Goal: Task Accomplishment & Management: Complete application form

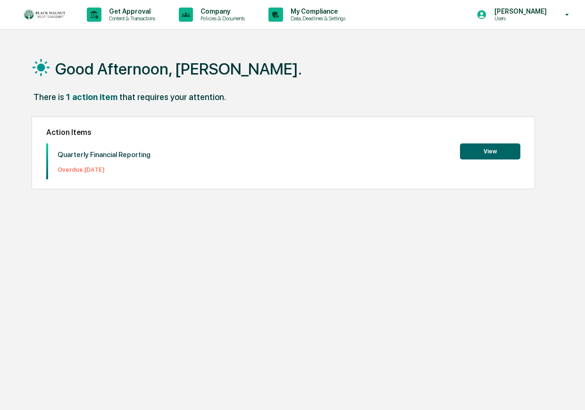
click at [480, 150] on button "View" at bounding box center [490, 151] width 60 height 16
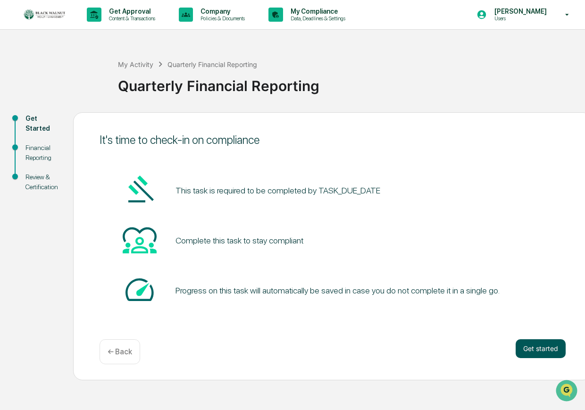
click at [544, 350] on button "Get started" at bounding box center [541, 348] width 50 height 19
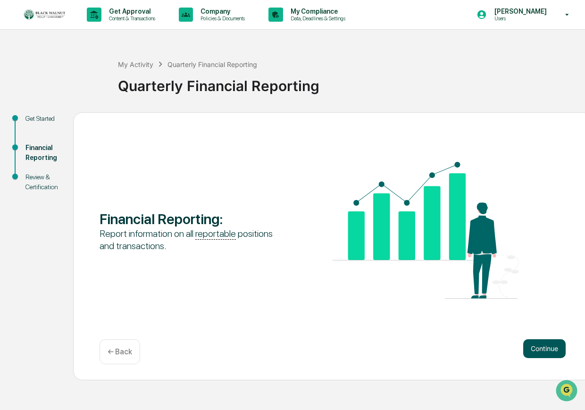
click at [557, 346] on button "Continue" at bounding box center [544, 348] width 42 height 19
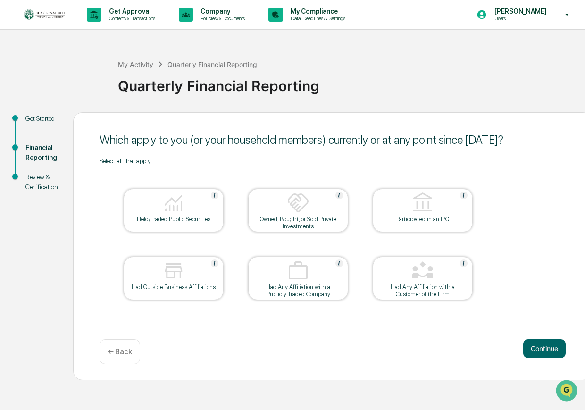
click at [195, 199] on div at bounding box center [173, 204] width 94 height 24
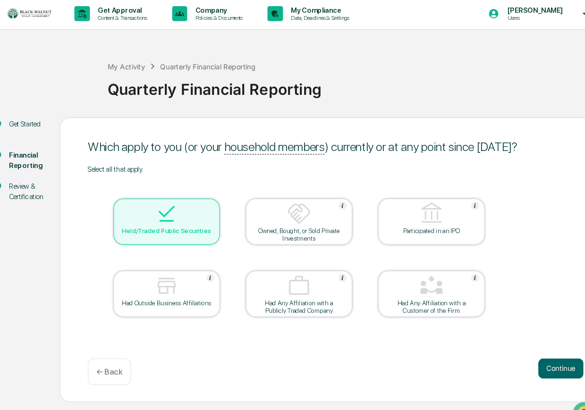
click at [198, 276] on div at bounding box center [173, 271] width 94 height 24
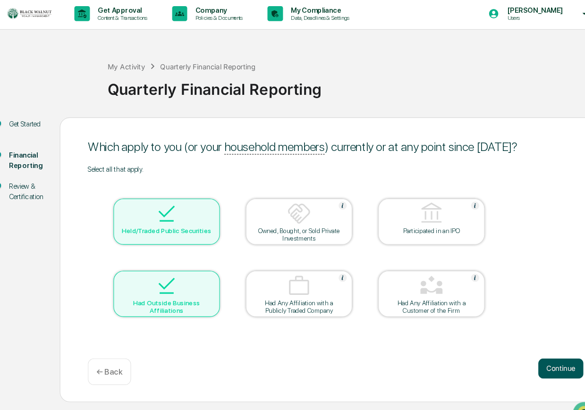
click at [551, 347] on button "Continue" at bounding box center [544, 348] width 42 height 19
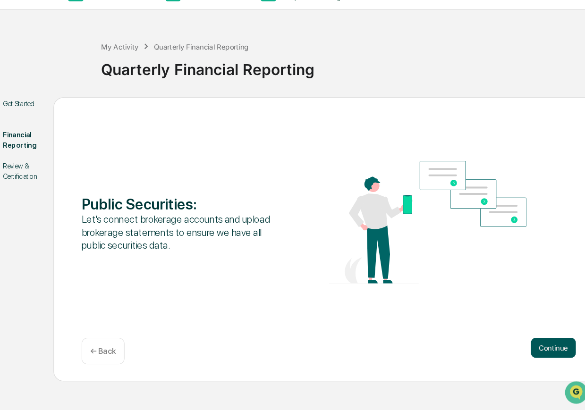
click at [548, 347] on button "Continue" at bounding box center [544, 348] width 42 height 19
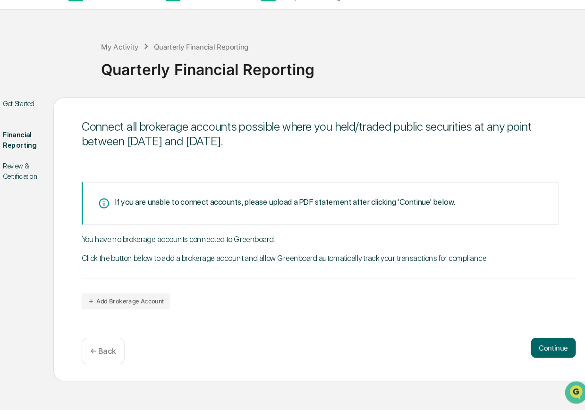
click at [123, 349] on p "← Back" at bounding box center [120, 351] width 25 height 9
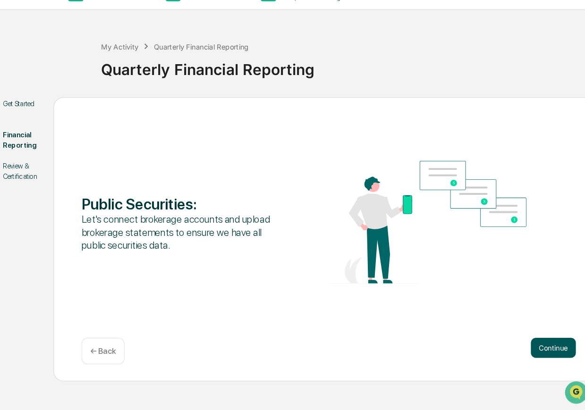
click at [544, 349] on button "Continue" at bounding box center [544, 348] width 42 height 19
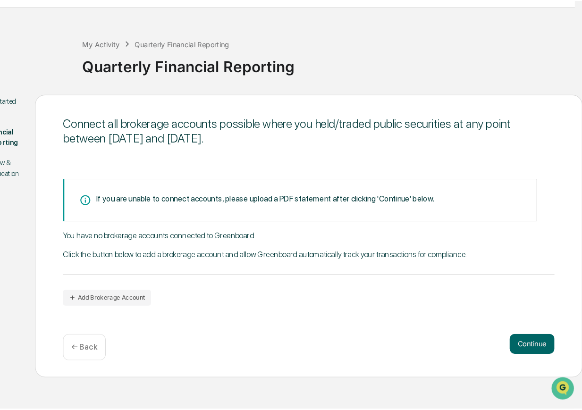
scroll to position [0, 11]
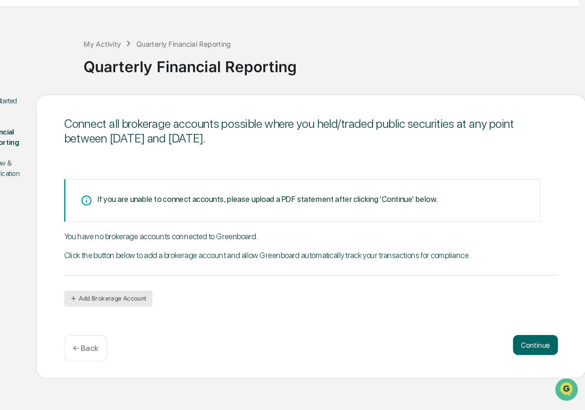
click at [123, 305] on button "Add Brokerage Account" at bounding box center [134, 304] width 84 height 15
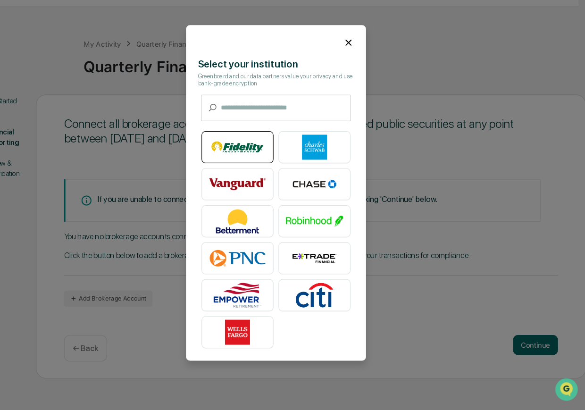
click at [252, 158] on img at bounding box center [256, 162] width 54 height 24
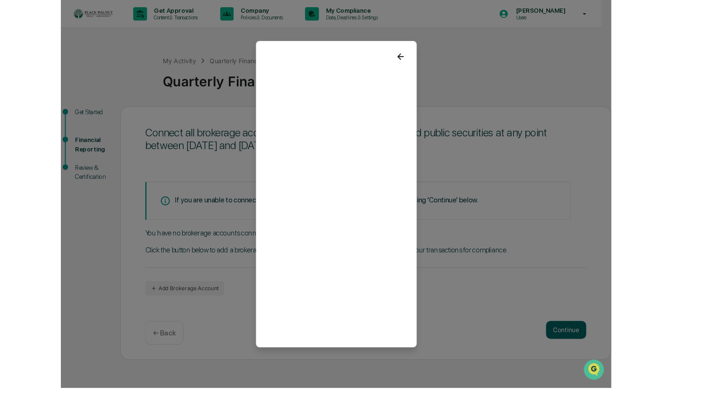
scroll to position [0, 0]
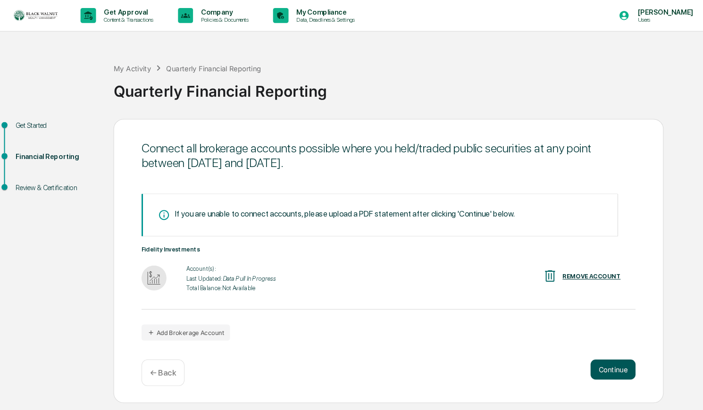
click at [583, 348] on button "Continue" at bounding box center [589, 348] width 42 height 19
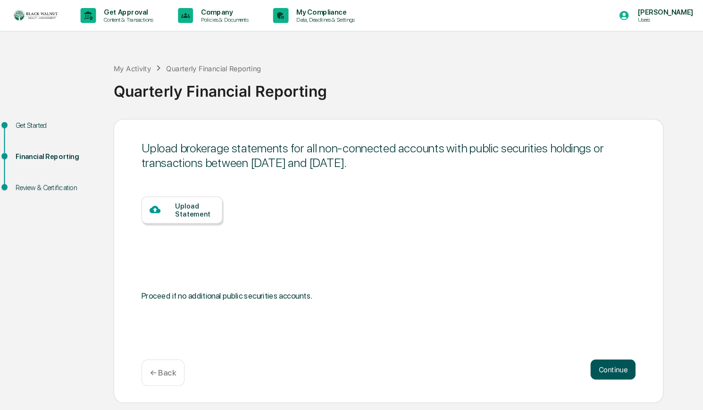
click at [585, 345] on button "Continue" at bounding box center [589, 348] width 42 height 19
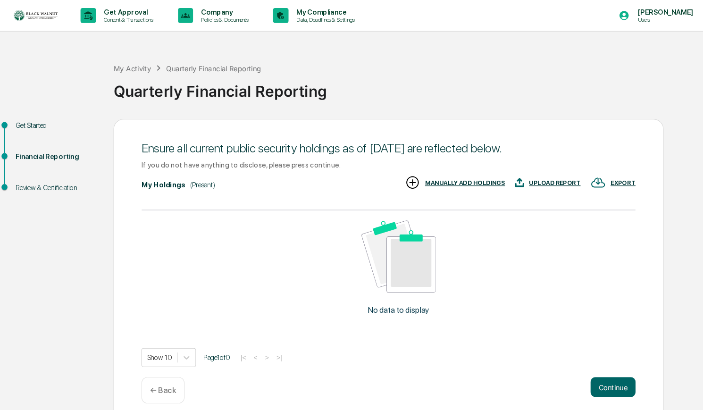
click at [167, 364] on p "← Back" at bounding box center [164, 368] width 25 height 9
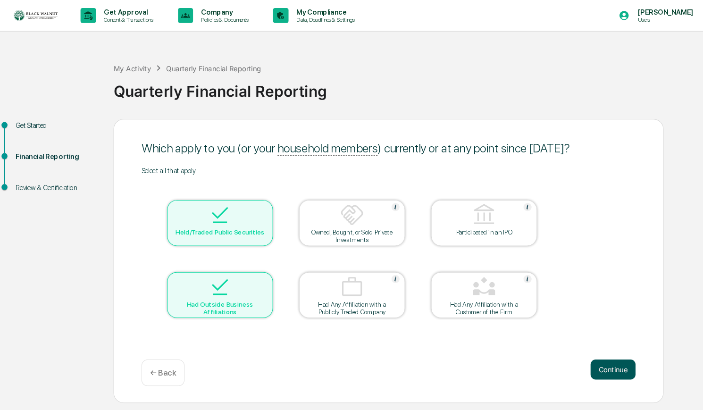
click at [585, 351] on button "Continue" at bounding box center [589, 348] width 42 height 19
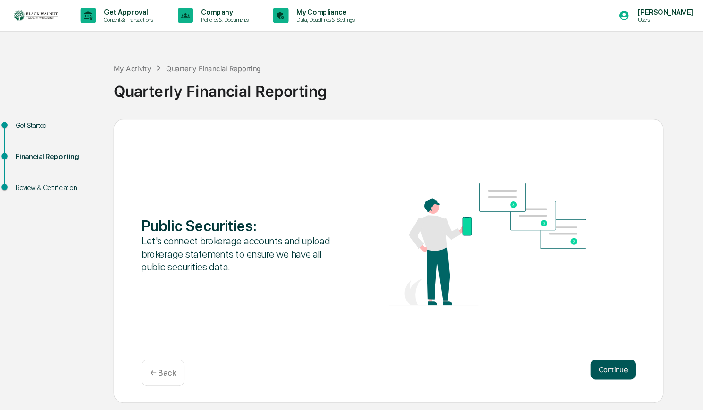
click at [585, 351] on button "Continue" at bounding box center [589, 348] width 42 height 19
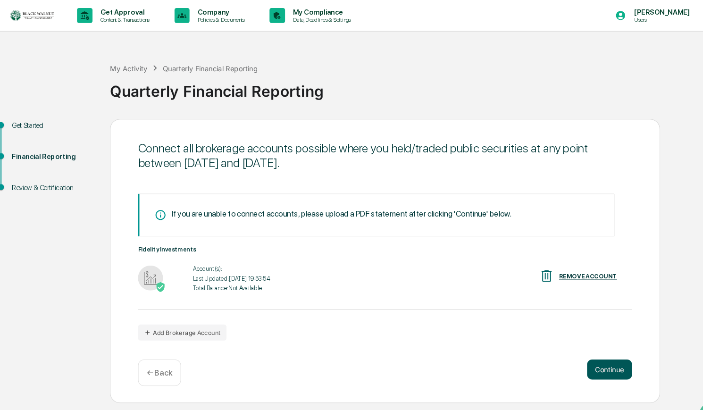
click at [585, 349] on button "Continue" at bounding box center [589, 348] width 42 height 19
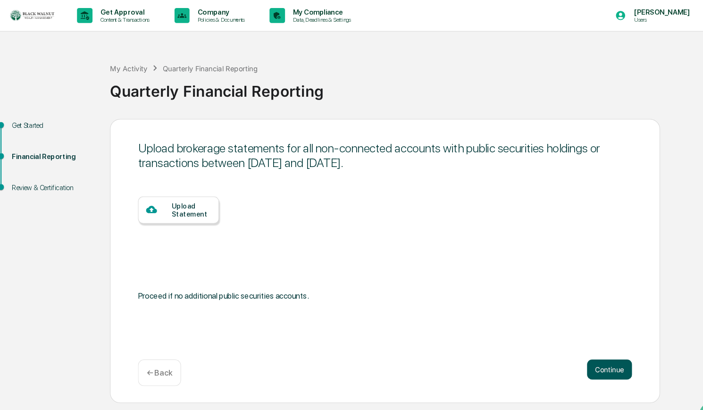
click at [585, 349] on button "Continue" at bounding box center [589, 348] width 42 height 19
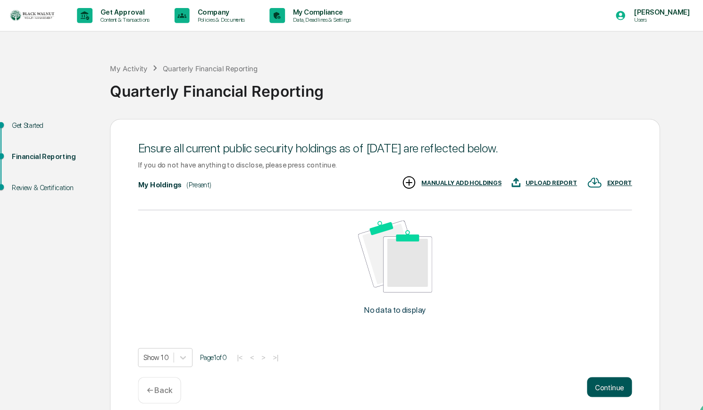
click at [585, 364] on button "Continue" at bounding box center [589, 365] width 42 height 19
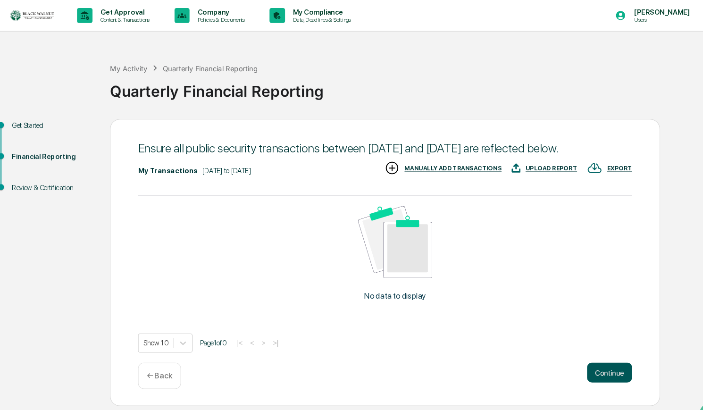
click at [585, 361] on button "Continue" at bounding box center [589, 351] width 42 height 19
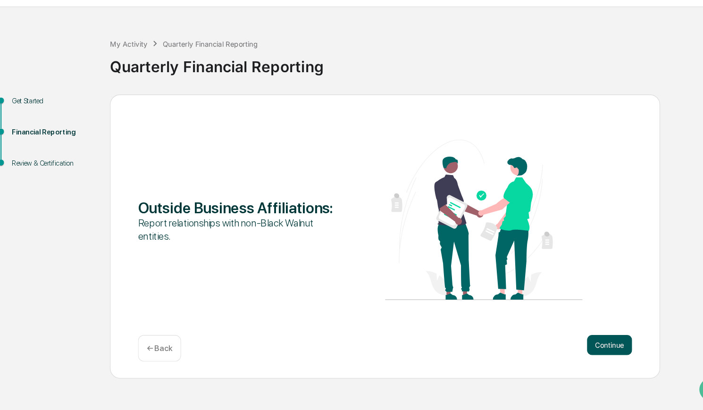
click at [579, 350] on button "Continue" at bounding box center [589, 348] width 42 height 19
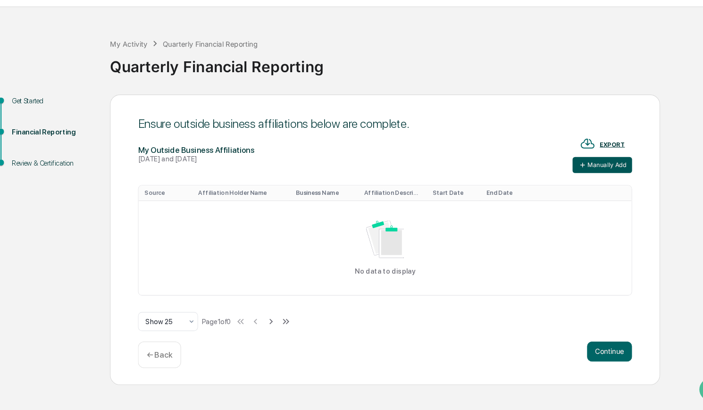
click at [570, 175] on button "Manually Add" at bounding box center [582, 178] width 56 height 15
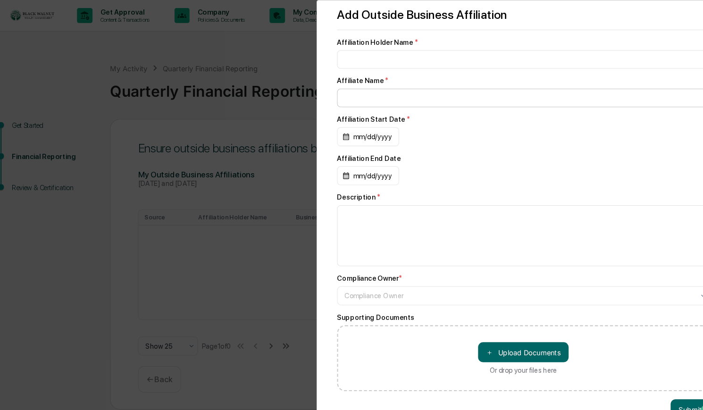
scroll to position [4, 0]
click at [224, 50] on div "Add Outside Business Affiliation Affiliation Holder Name * Affiliate Name * Aff…" at bounding box center [351, 205] width 703 height 410
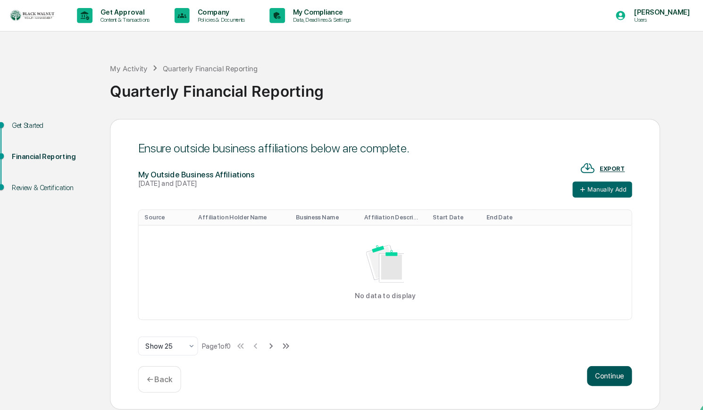
click at [585, 351] on button "Continue" at bounding box center [589, 354] width 42 height 19
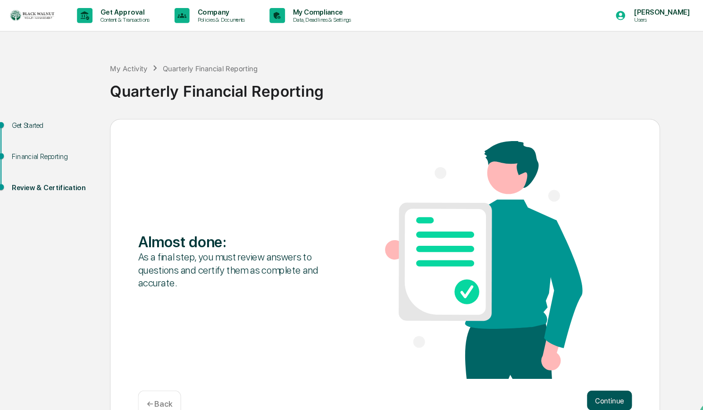
click at [585, 376] on button "Continue" at bounding box center [589, 377] width 42 height 19
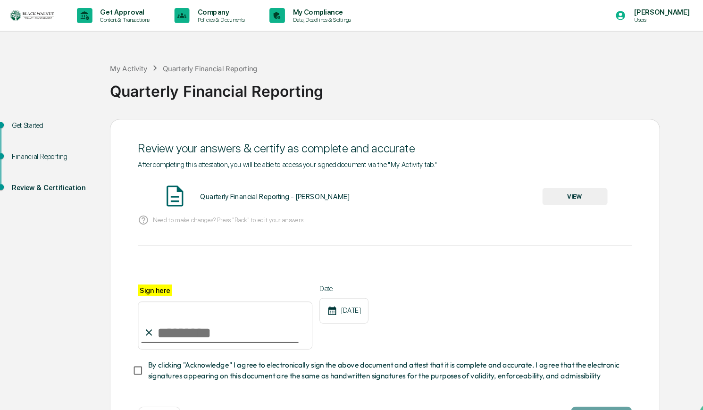
click at [181, 312] on input "Sign here" at bounding box center [226, 306] width 165 height 45
type input "**********"
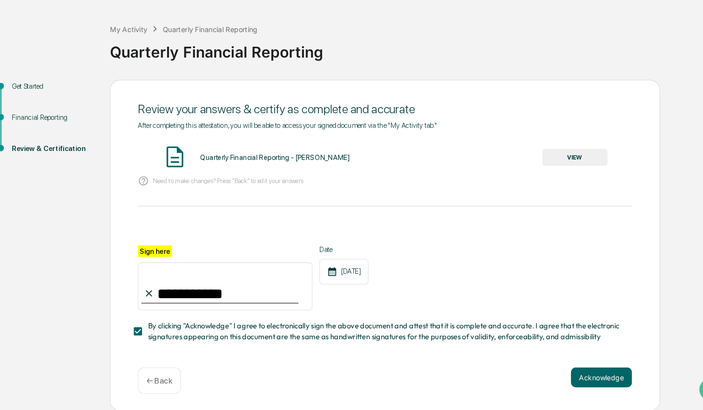
drag, startPoint x: 580, startPoint y: 377, endPoint x: 574, endPoint y: 379, distance: 6.0
click at [580, 377] on button "Acknowledge" at bounding box center [582, 379] width 58 height 19
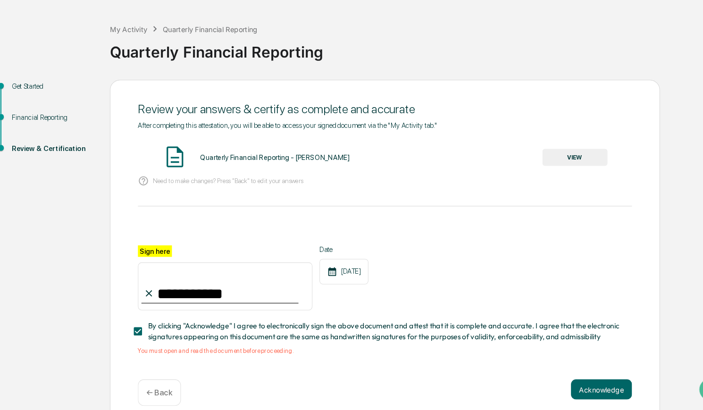
scroll to position [25, 0]
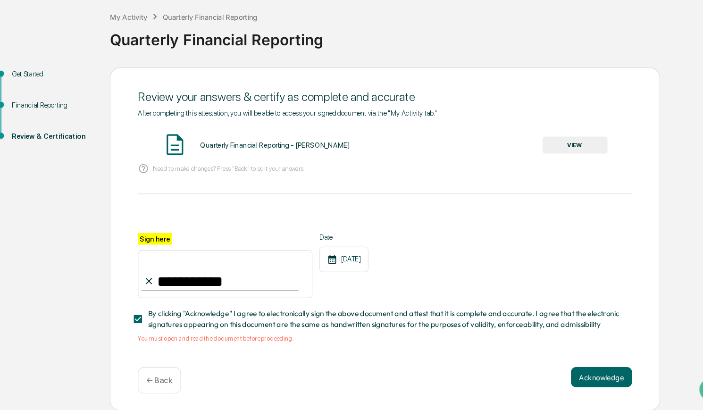
click at [227, 344] on div "You must open and read the document before proceeding." at bounding box center [377, 342] width 466 height 7
click at [164, 322] on span "By clicking "Acknowledge" I agree to electronically sign the above document and…" at bounding box center [378, 324] width 449 height 21
click at [363, 323] on span "By clicking "Acknowledge" I agree to electronically sign the above document and…" at bounding box center [378, 324] width 449 height 21
click at [262, 162] on div "Quarterly Financial Reporting - [PERSON_NAME]" at bounding box center [273, 160] width 141 height 8
click at [181, 157] on img at bounding box center [179, 160] width 24 height 24
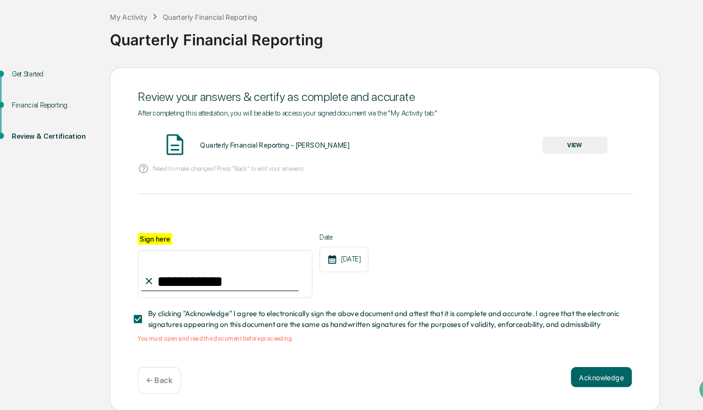
click at [562, 159] on button "VIEW" at bounding box center [556, 160] width 61 height 16
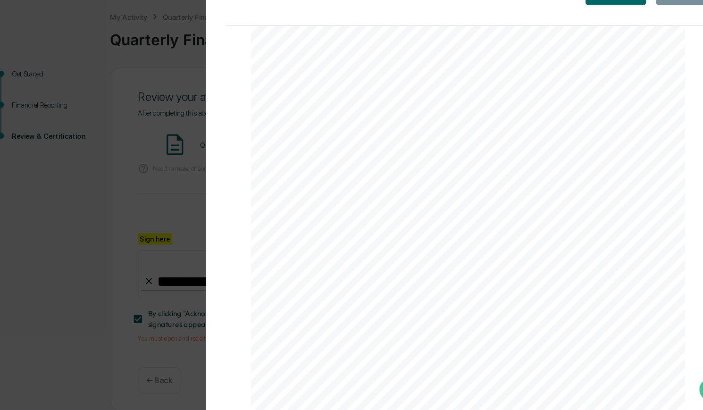
scroll to position [0, 0]
click at [204, 73] on div "Version History [DATE] 07:56 PM [PERSON_NAME] [DATE]_Quarterly Financial Report…" at bounding box center [351, 205] width 703 height 410
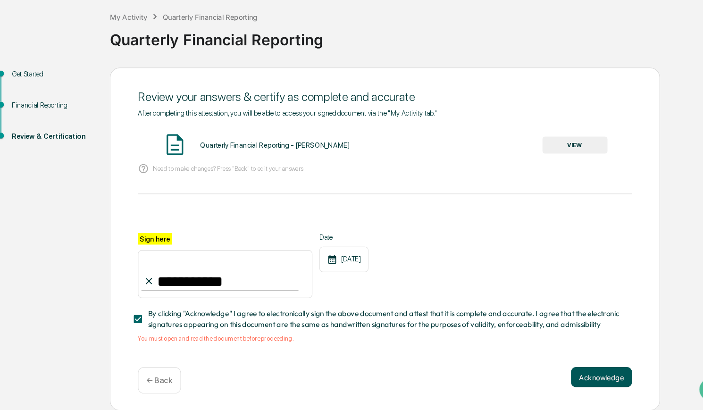
click at [582, 382] on button "Acknowledge" at bounding box center [582, 378] width 58 height 19
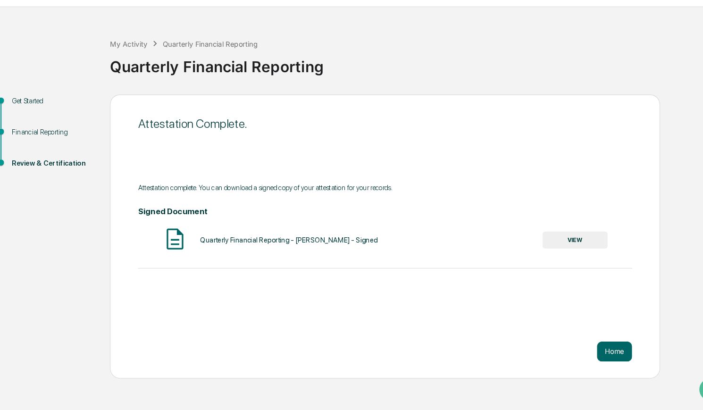
click at [551, 251] on button "VIEW" at bounding box center [556, 250] width 61 height 16
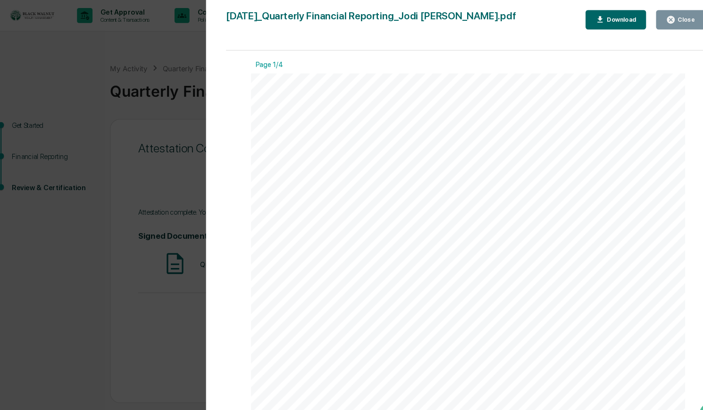
click at [580, 16] on icon "button" at bounding box center [580, 18] width 9 height 9
click at [178, 96] on div "Version History [DATE] 07:56 PM [PERSON_NAME] [DATE]_Quarterly Financial Report…" at bounding box center [351, 205] width 703 height 410
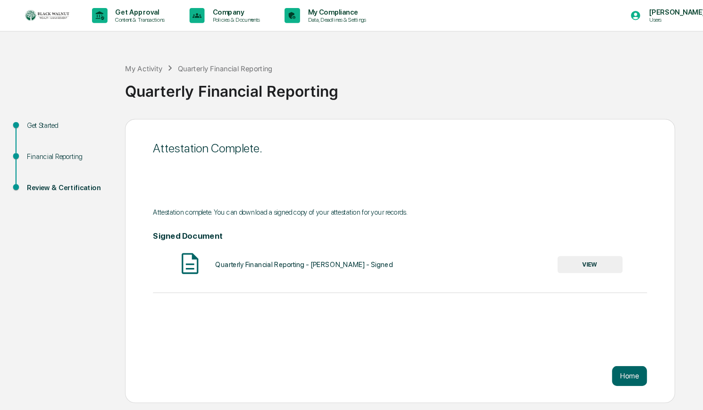
drag, startPoint x: 33, startPoint y: 120, endPoint x: 46, endPoint y: 120, distance: 12.3
click at [33, 119] on div "Get Started" at bounding box center [63, 119] width 77 height 10
click at [585, 353] on button "Home" at bounding box center [593, 354] width 33 height 19
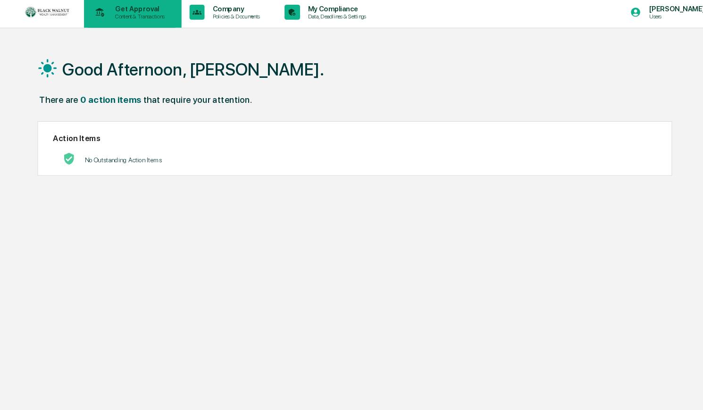
click at [121, 15] on p "Get Approval" at bounding box center [130, 12] width 59 height 8
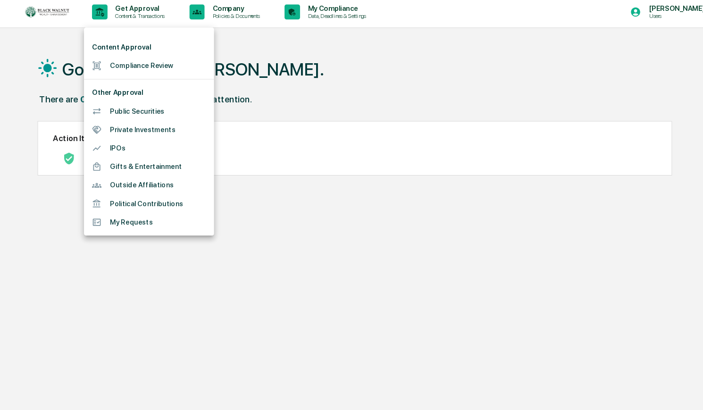
click at [154, 68] on li "Compliance Review" at bounding box center [140, 65] width 123 height 17
